Goal: Find specific page/section: Find specific page/section

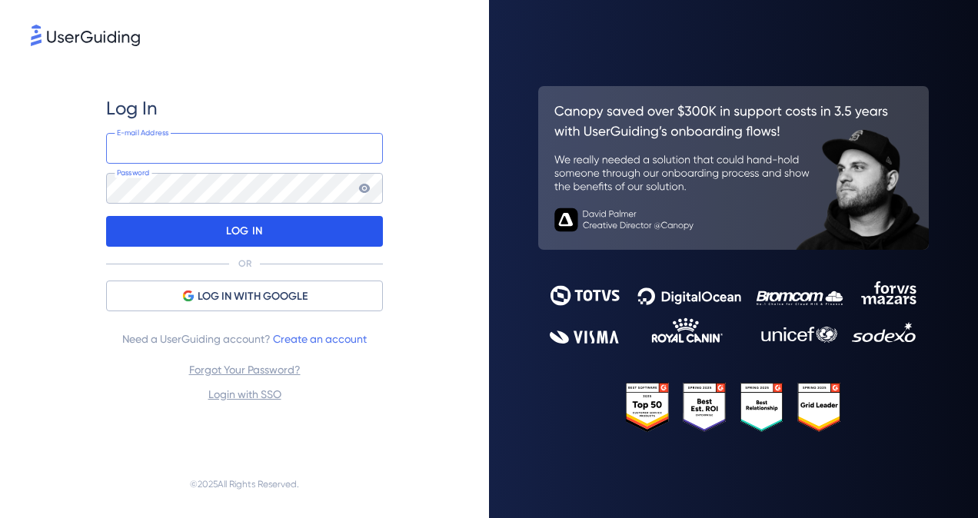
type input "[PERSON_NAME][EMAIL_ADDRESS][PERSON_NAME][DOMAIN_NAME]"
click at [271, 228] on div "LOG IN" at bounding box center [244, 231] width 277 height 31
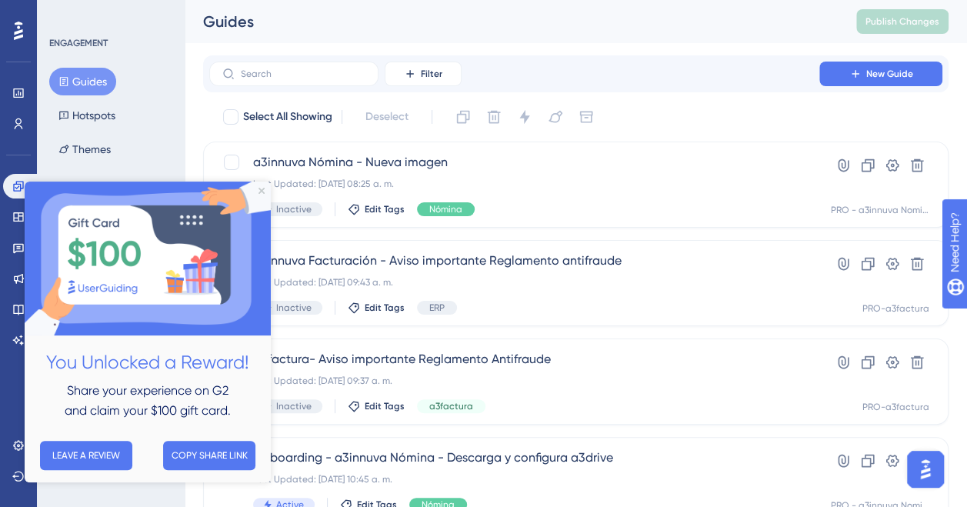
click at [258, 186] on img at bounding box center [148, 258] width 246 height 154
click at [263, 191] on icon "Close Preview" at bounding box center [261, 191] width 6 height 6
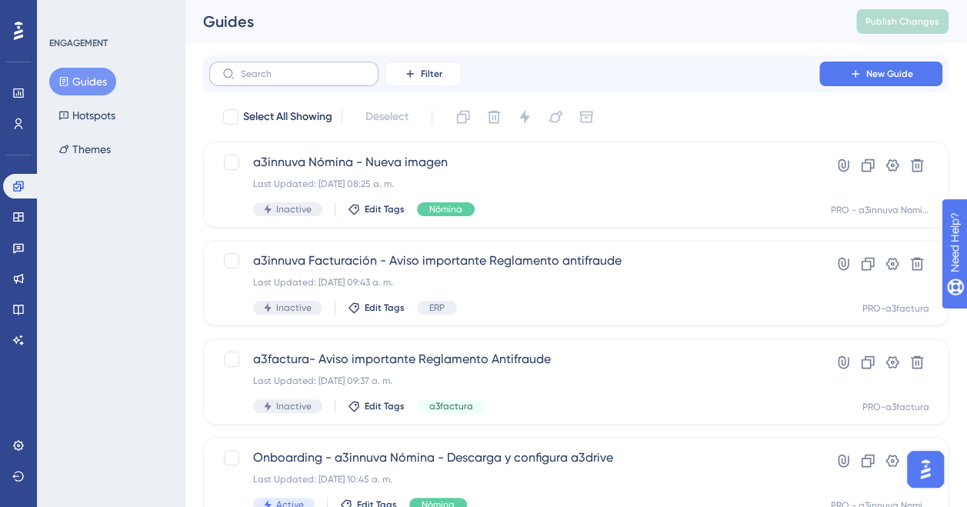
click at [291, 66] on label at bounding box center [293, 74] width 169 height 25
click at [291, 68] on input "text" at bounding box center [303, 73] width 125 height 11
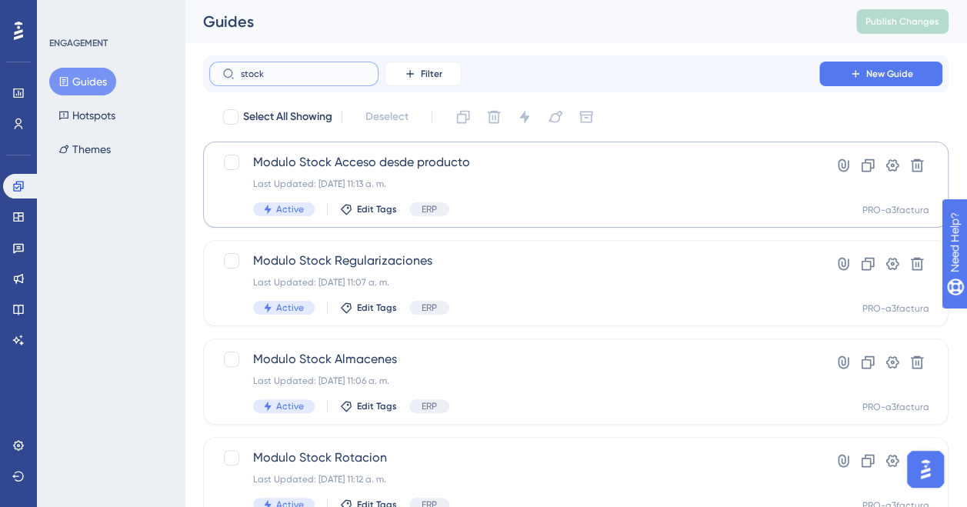
type input "stock"
click at [338, 158] on span "Modulo Stock Acceso desde producto" at bounding box center [514, 162] width 522 height 18
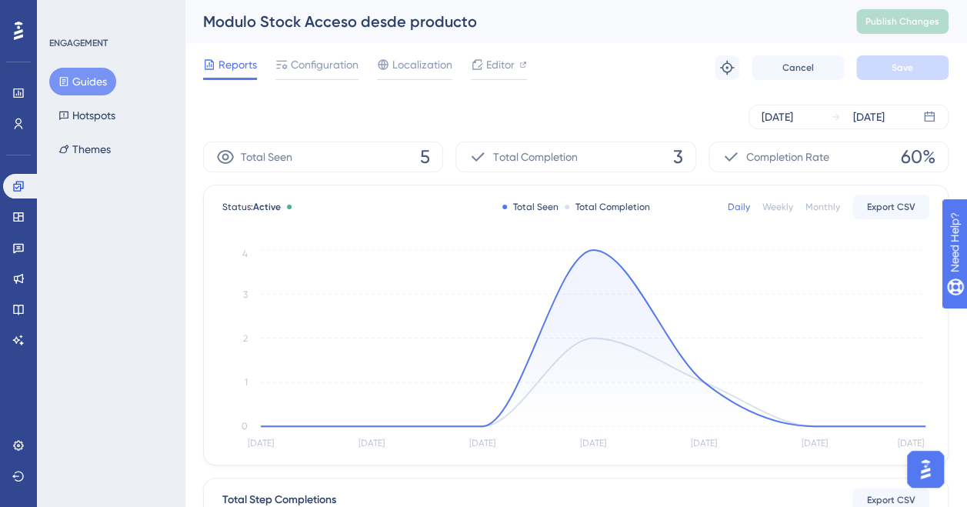
click at [86, 80] on button "Guides" at bounding box center [82, 82] width 67 height 28
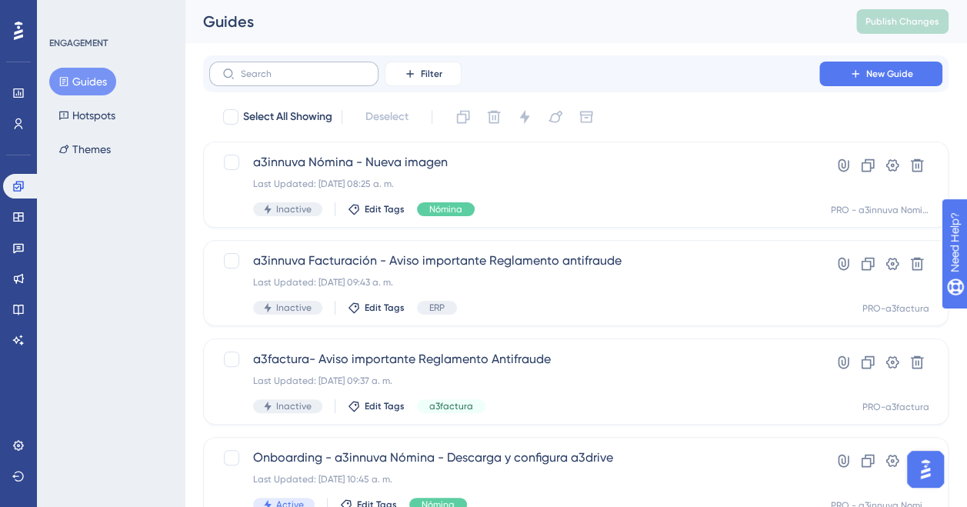
click at [321, 80] on label at bounding box center [293, 74] width 169 height 25
click at [321, 79] on input "text" at bounding box center [303, 73] width 125 height 11
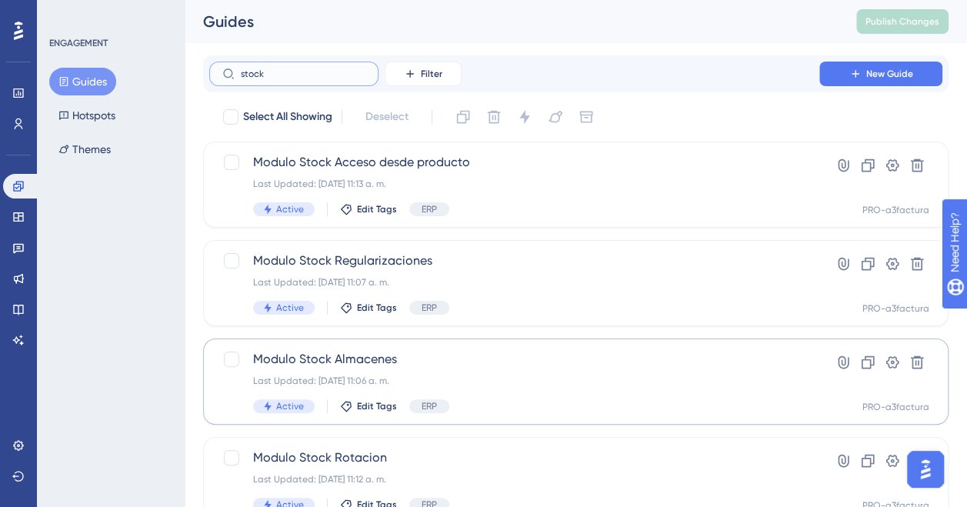
type input "stock"
click at [320, 356] on span "Modulo Stock Almacenes" at bounding box center [514, 359] width 522 height 18
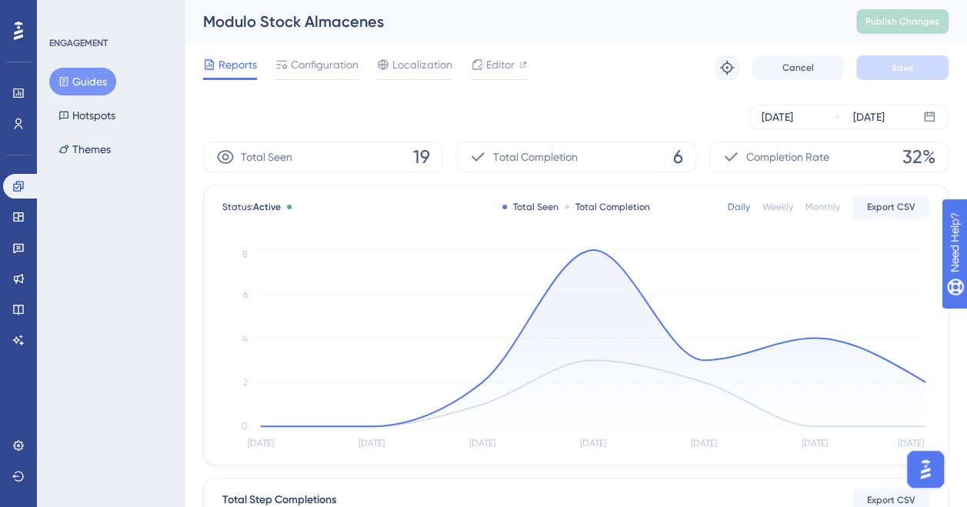
click at [82, 77] on button "Guides" at bounding box center [82, 82] width 67 height 28
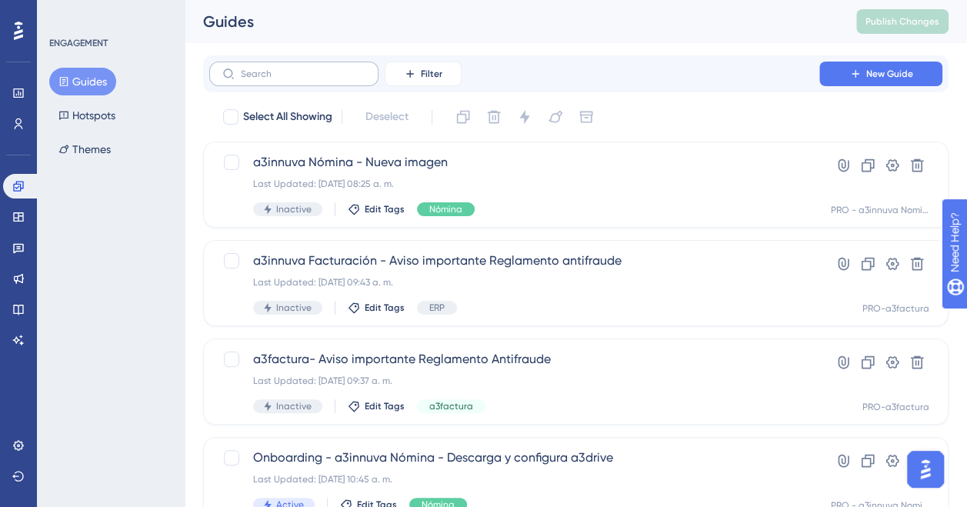
click at [271, 80] on label at bounding box center [293, 74] width 169 height 25
click at [271, 79] on input "text" at bounding box center [303, 73] width 125 height 11
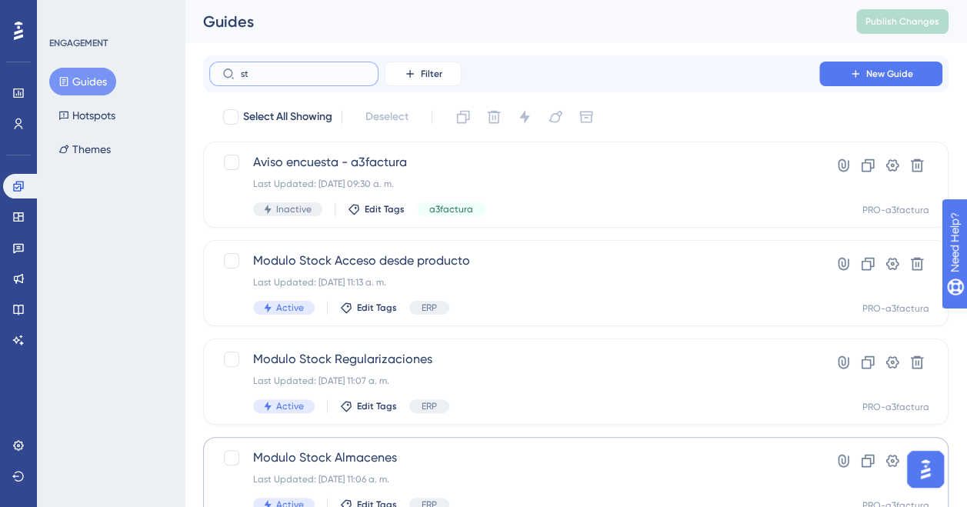
type input "st"
click at [364, 465] on span "Modulo Stock Almacenes" at bounding box center [514, 457] width 522 height 18
